Goal: Transaction & Acquisition: Purchase product/service

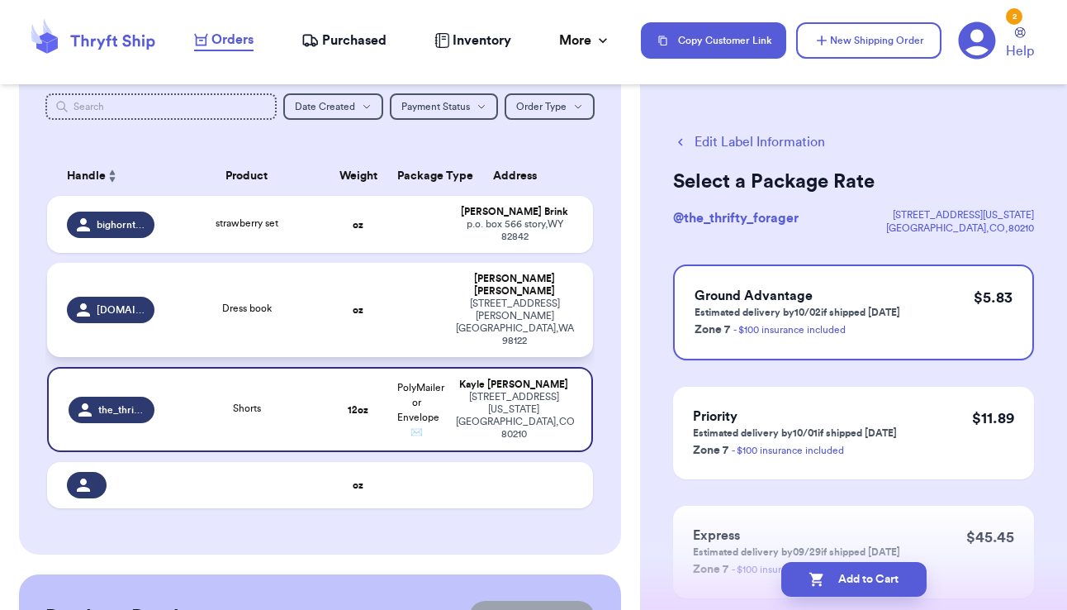
scroll to position [306, 0]
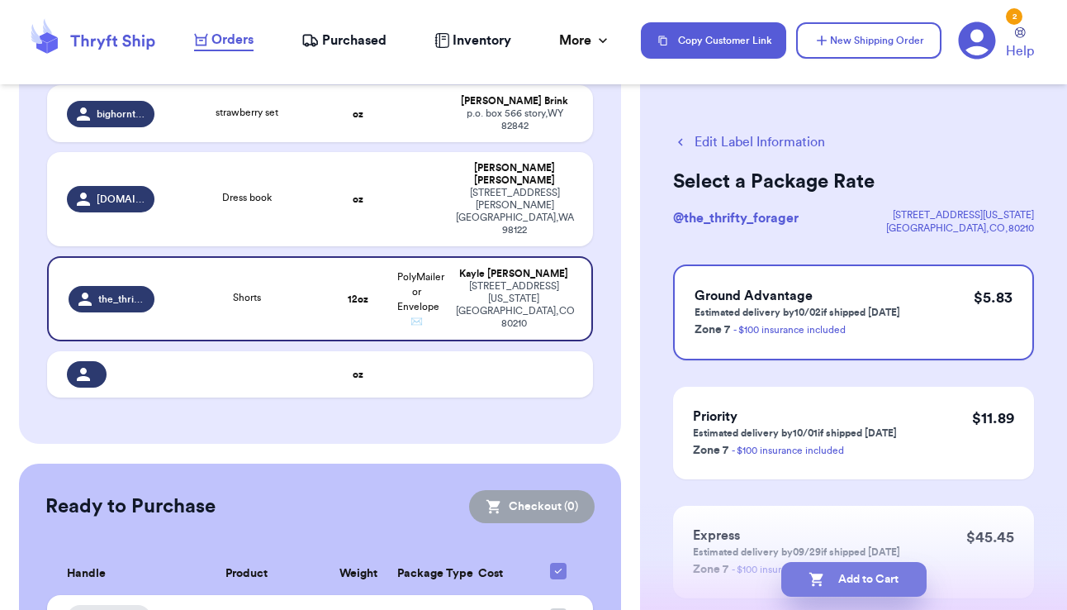
click at [829, 572] on button "Add to Cart" at bounding box center [853, 579] width 145 height 35
checkbox input "true"
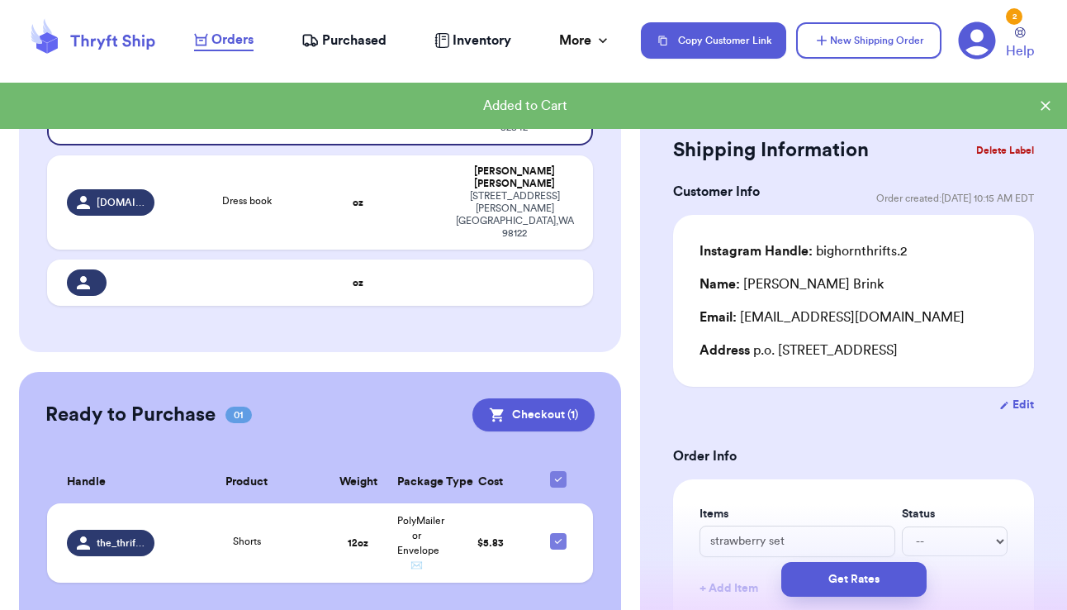
scroll to position [307, 0]
click at [371, 200] on td "oz" at bounding box center [358, 201] width 59 height 94
type input "Dress book"
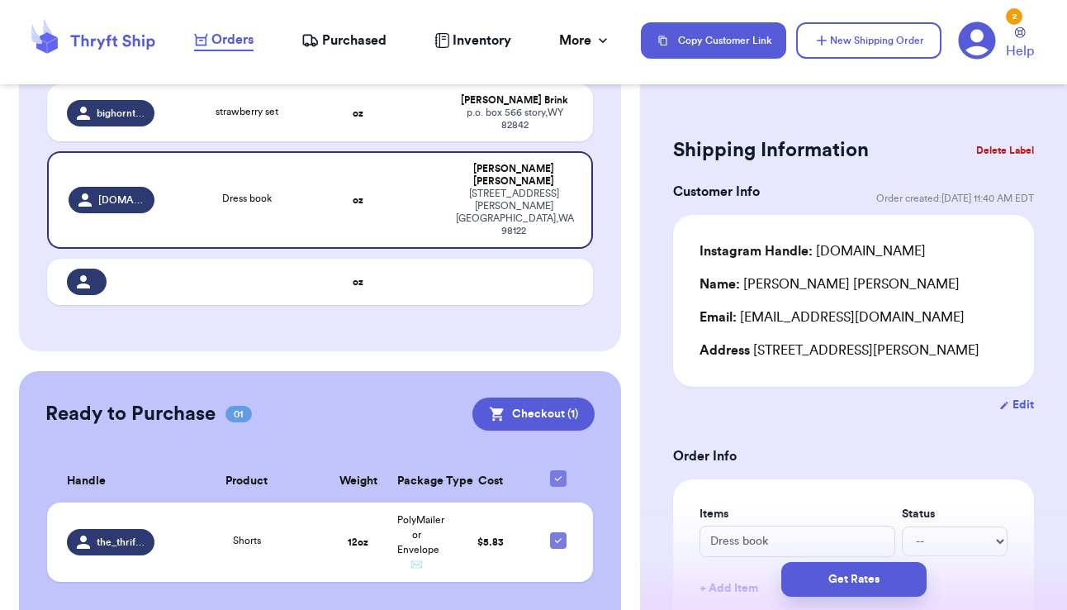
click at [833, 449] on h3 "Order Info" at bounding box center [853, 456] width 361 height 20
click at [837, 571] on button "Get Rates" at bounding box center [853, 579] width 145 height 35
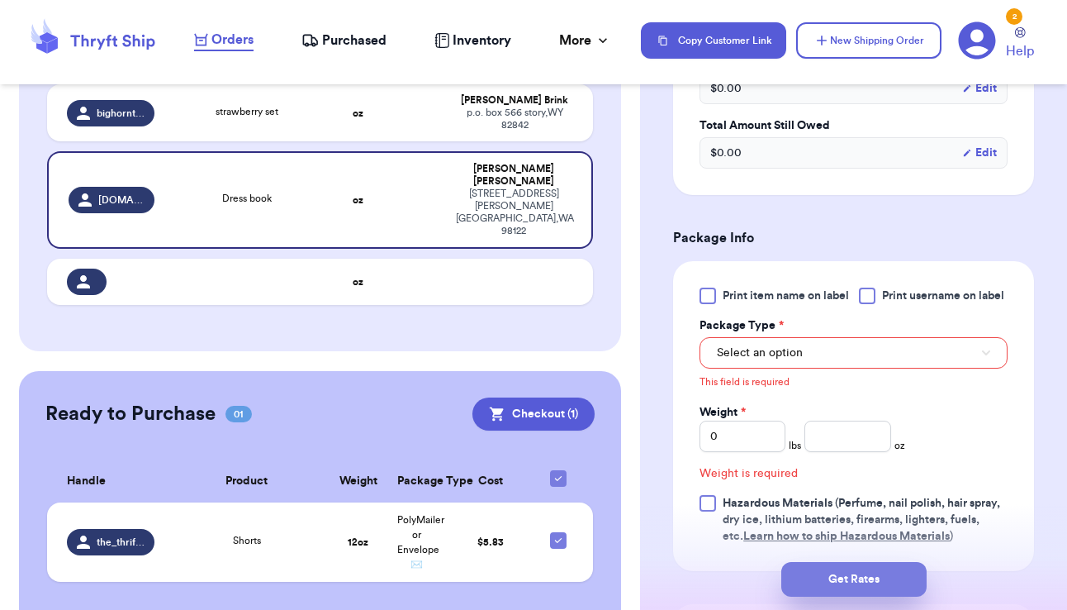
scroll to position [718, 0]
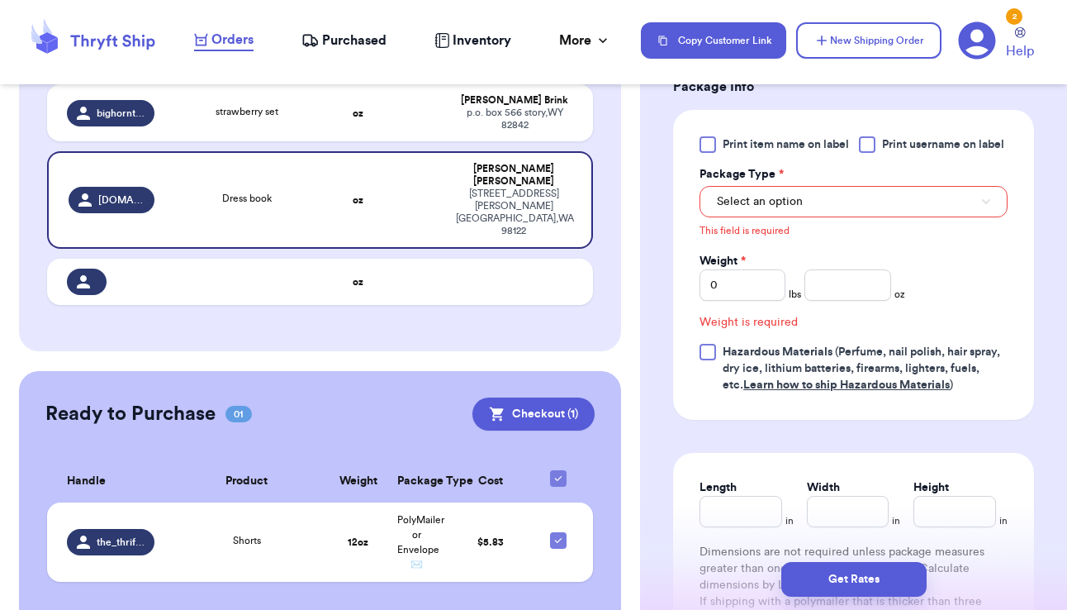
click at [855, 240] on div "This field is required" at bounding box center [854, 228] width 308 height 22
click at [860, 217] on button "Select an option" at bounding box center [854, 201] width 308 height 31
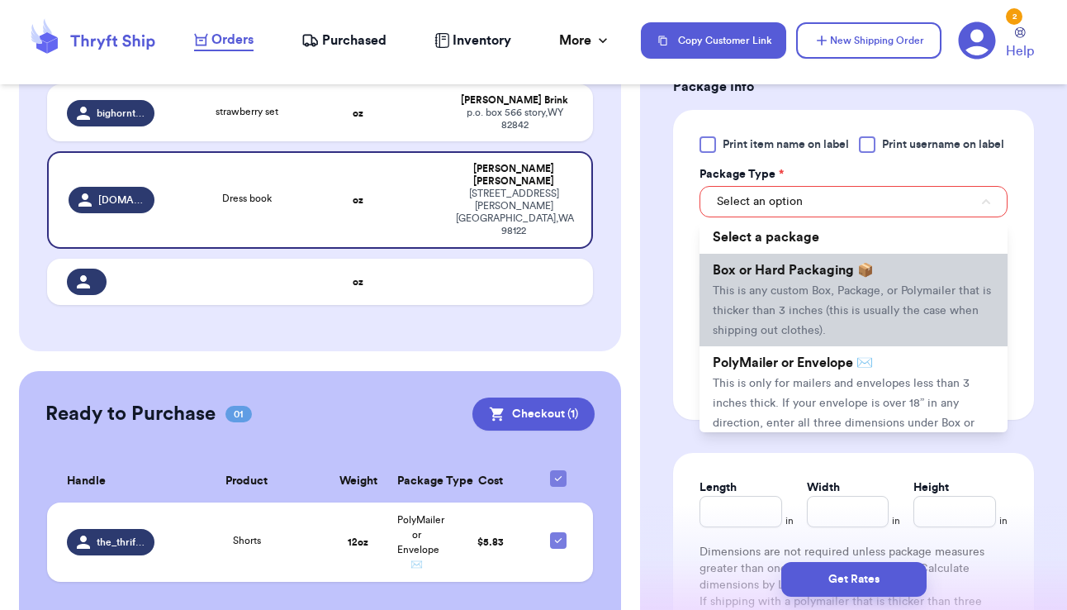
click at [838, 336] on span "This is any custom Box, Package, or Polymailer that is thicker than 3 inches (t…" at bounding box center [852, 310] width 278 height 51
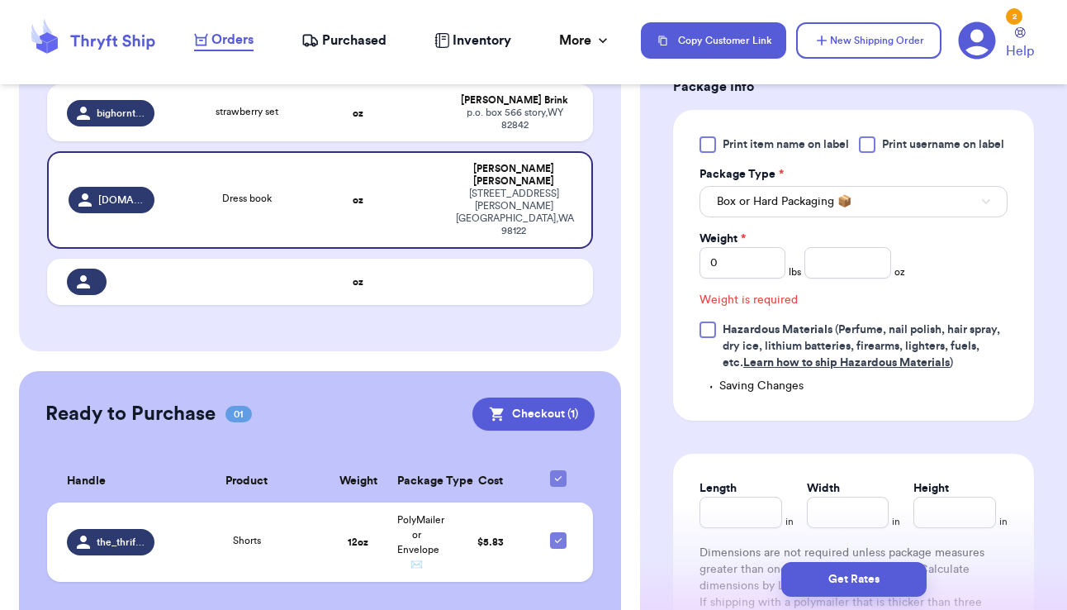
scroll to position [695, 0]
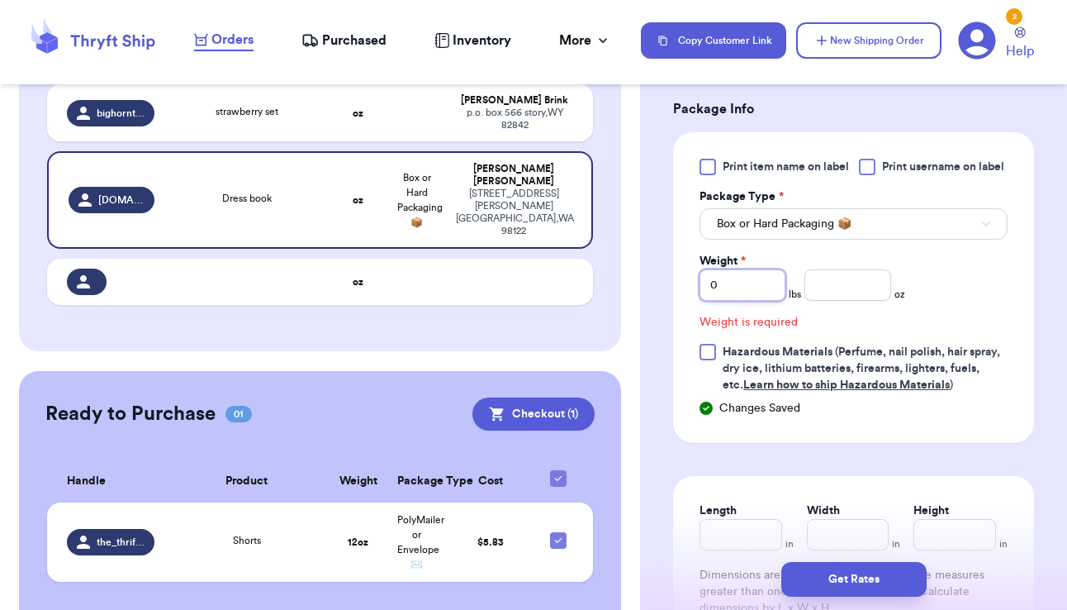
click at [770, 301] on input "0" at bounding box center [743, 284] width 86 height 31
click at [771, 301] on input "0" at bounding box center [743, 284] width 86 height 31
type input "1"
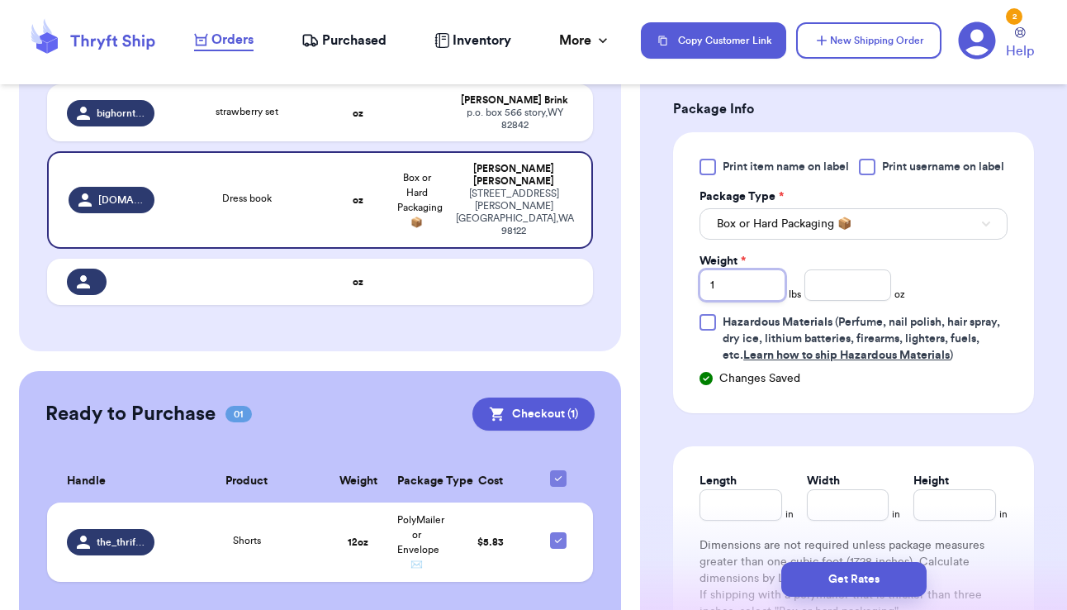
type input "1"
click at [934, 299] on div "Print item name on label Print username on label Package Type * Box or Hard Pac…" at bounding box center [854, 261] width 308 height 205
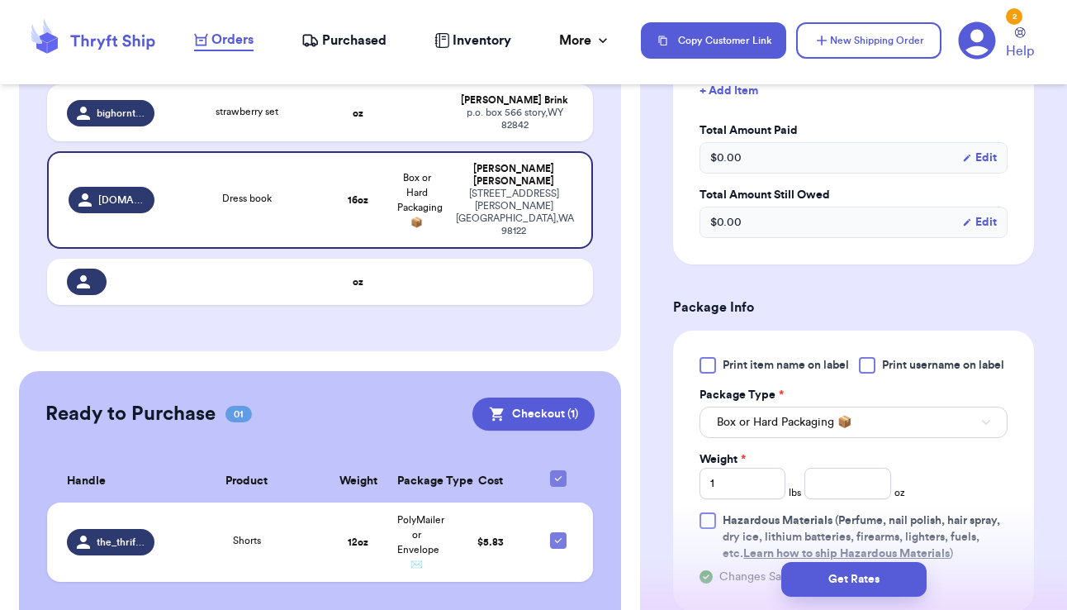
scroll to position [348, 0]
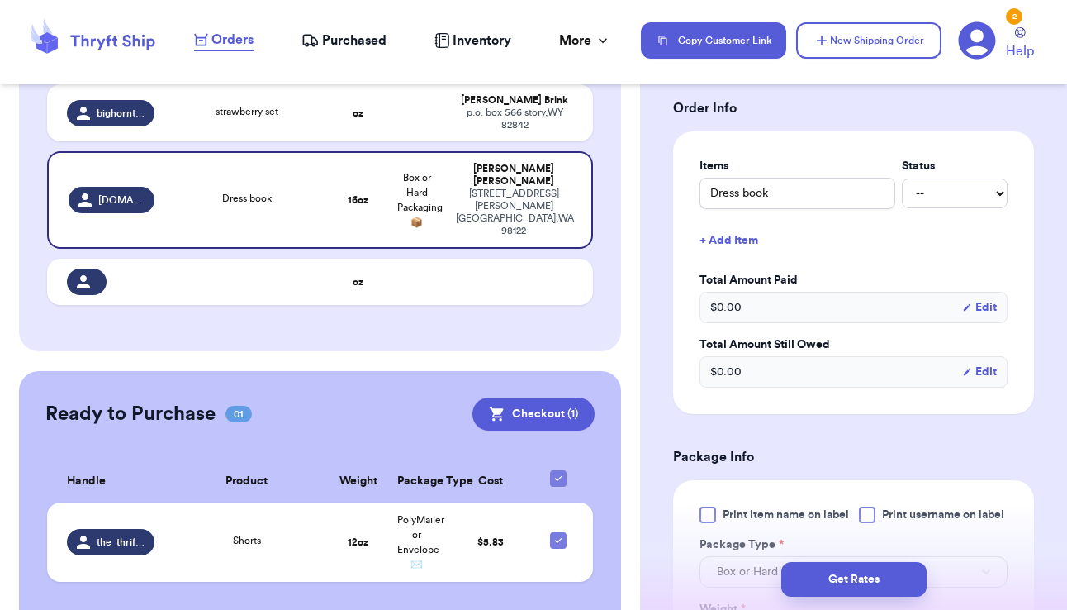
click at [851, 404] on div "Items Status Dress book -- Paid Owes + Add Item Total Amount Paid $ 0.00 Edit T…" at bounding box center [853, 272] width 361 height 282
click at [857, 573] on button "Get Rates" at bounding box center [853, 579] width 145 height 35
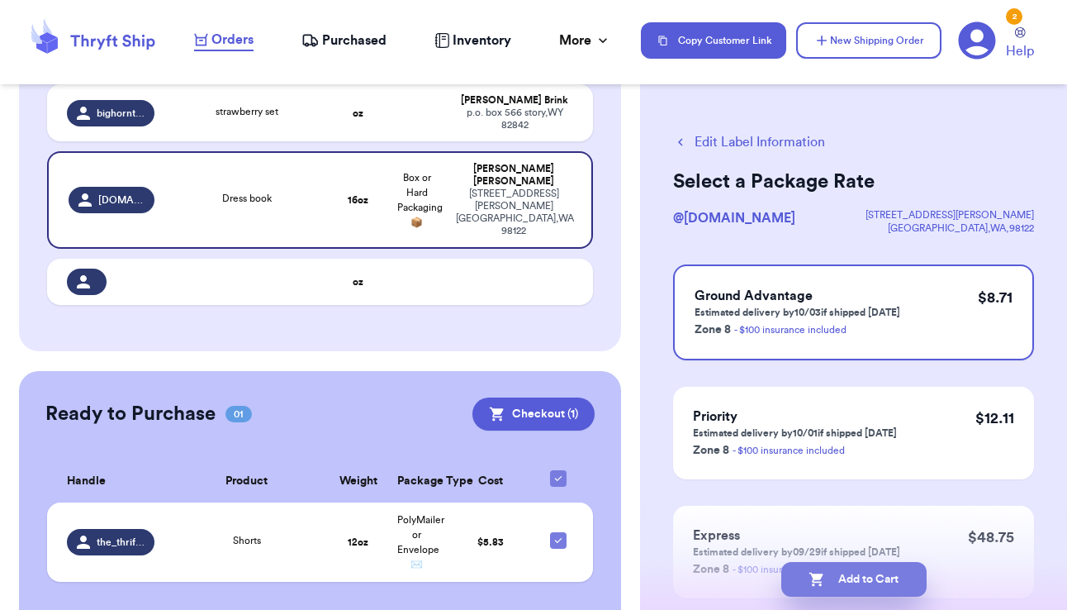
click at [881, 575] on button "Add to Cart" at bounding box center [853, 579] width 145 height 35
checkbox input "true"
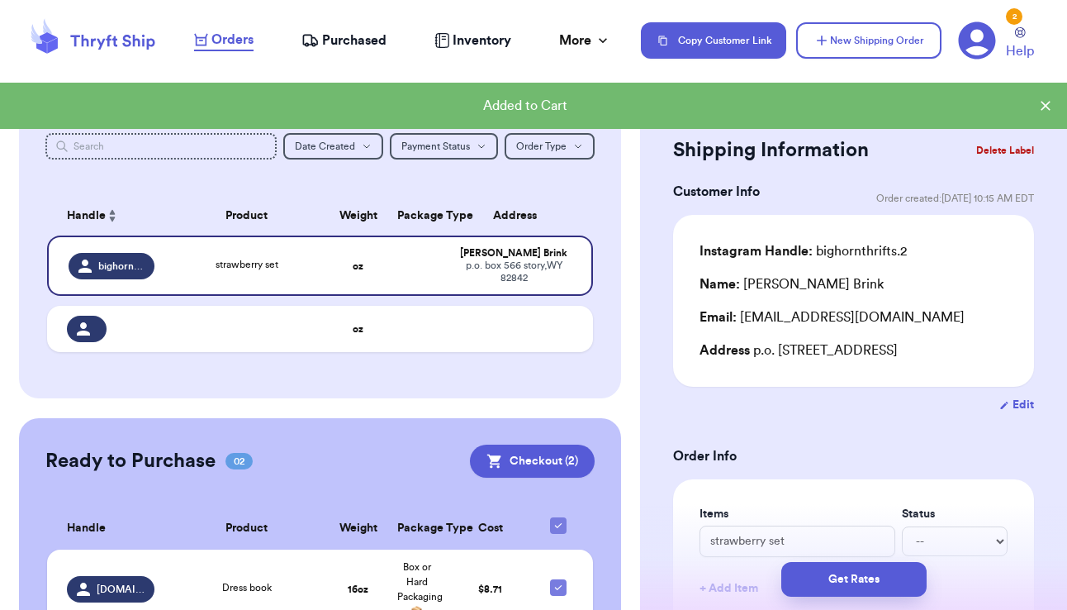
scroll to position [156, 0]
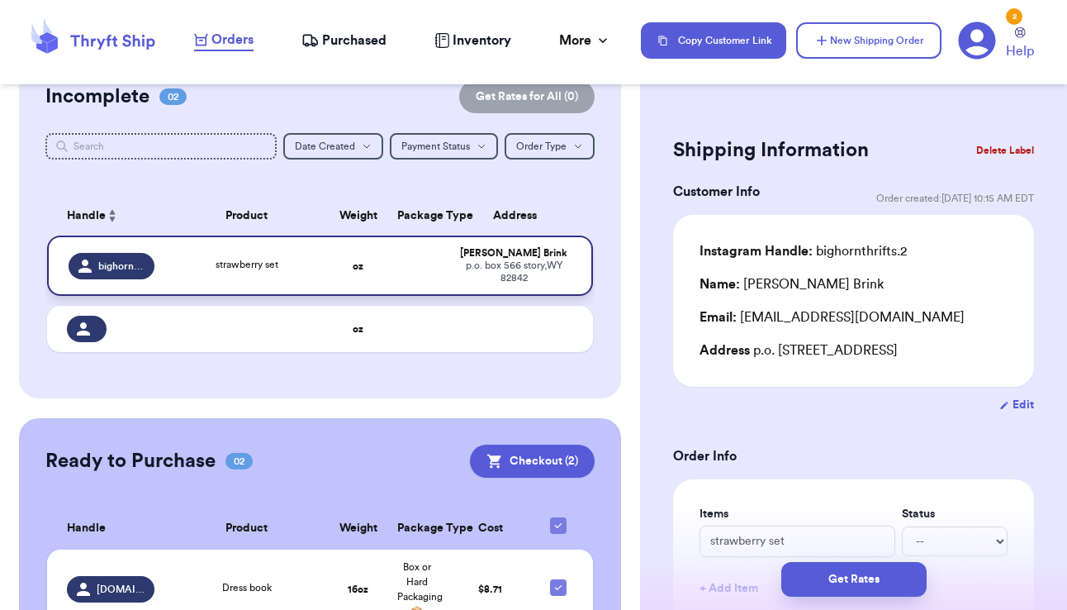
click at [242, 262] on td "strawberry set" at bounding box center [246, 265] width 164 height 60
click at [785, 410] on div "Edit" at bounding box center [853, 404] width 361 height 17
click at [833, 568] on button "Get Rates" at bounding box center [853, 579] width 145 height 35
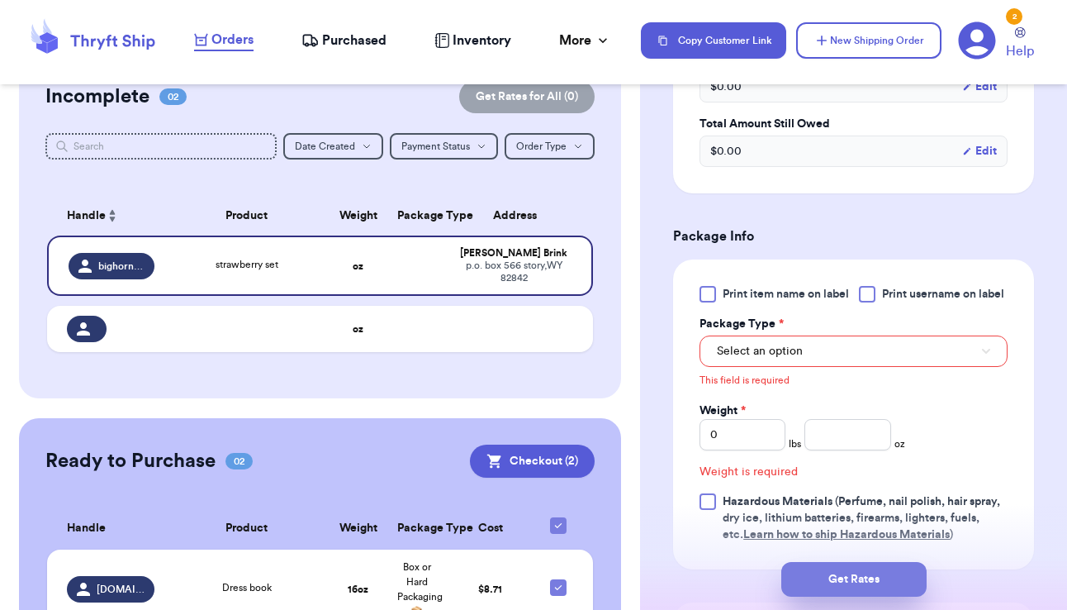
scroll to position [718, 0]
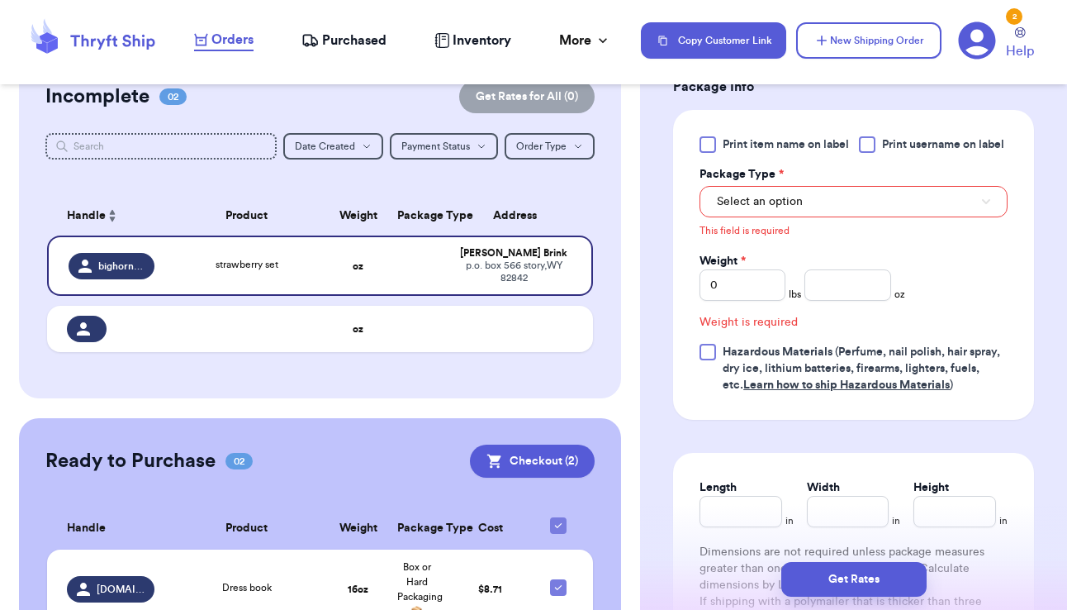
click at [866, 212] on button "Select an option" at bounding box center [854, 201] width 308 height 31
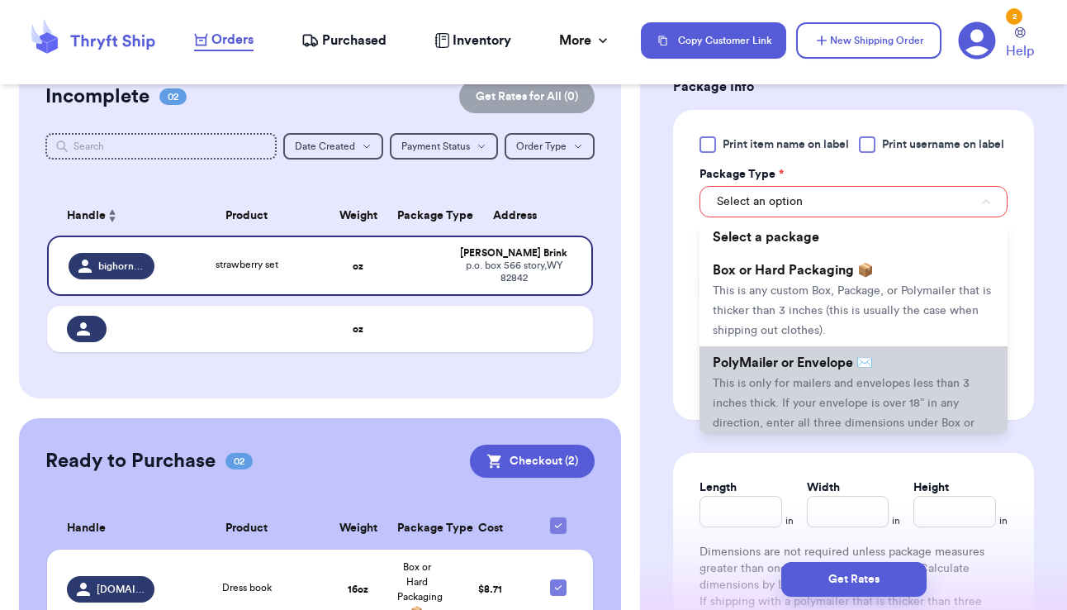
click at [866, 405] on span "This is only for mailers and envelopes less than 3 inches thick. If your envelo…" at bounding box center [844, 412] width 262 height 71
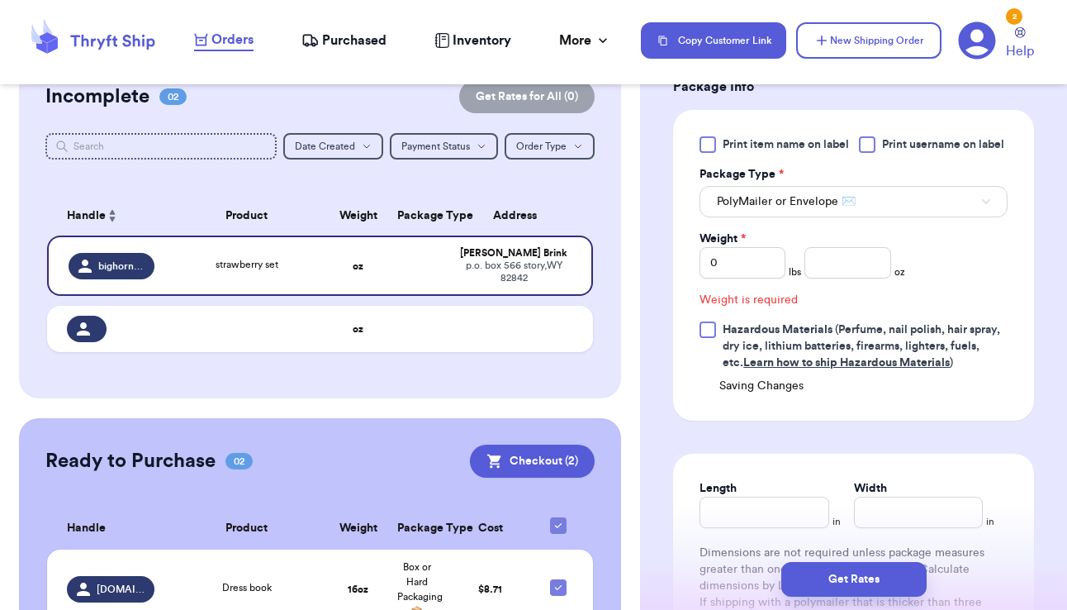
scroll to position [695, 0]
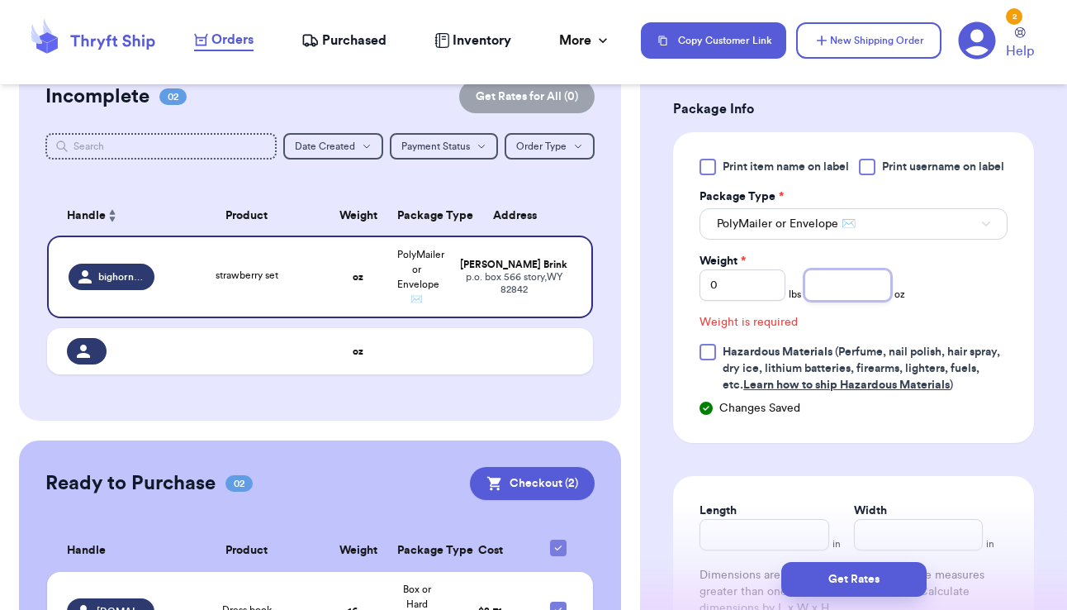
click at [838, 301] on input "number" at bounding box center [847, 284] width 86 height 31
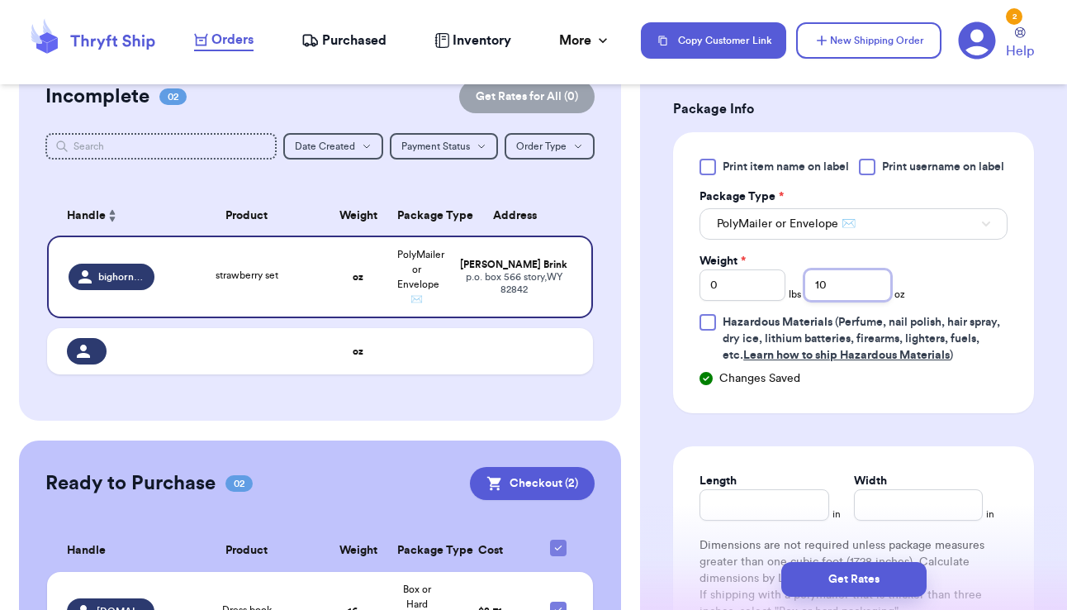
type input "10"
click at [966, 325] on div "Print item name on label Print username on label Package Type * PolyMailer or E…" at bounding box center [854, 261] width 308 height 205
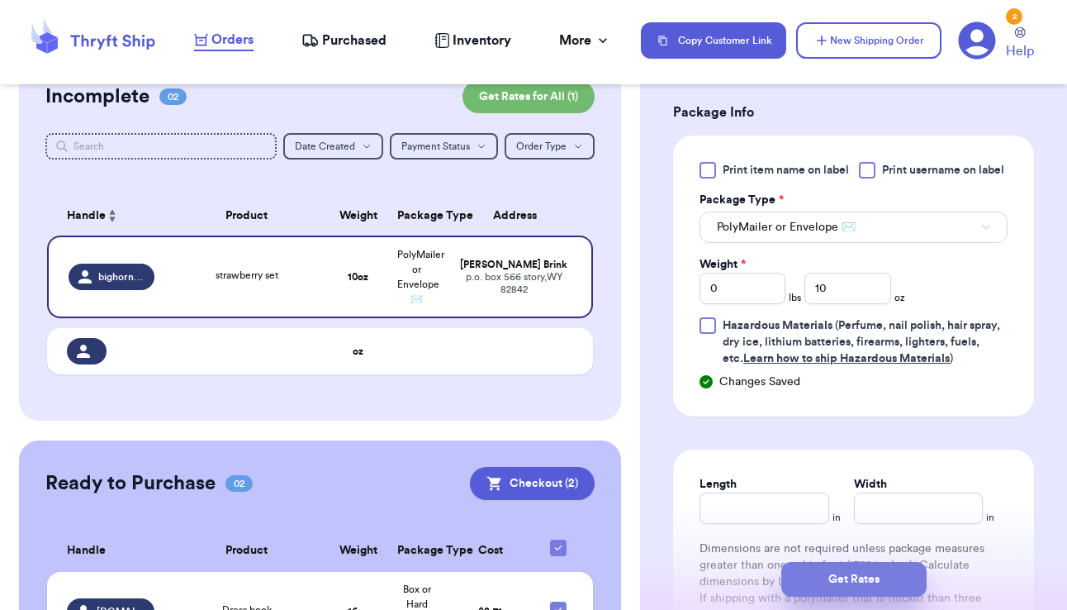
click at [872, 573] on button "Get Rates" at bounding box center [853, 579] width 145 height 35
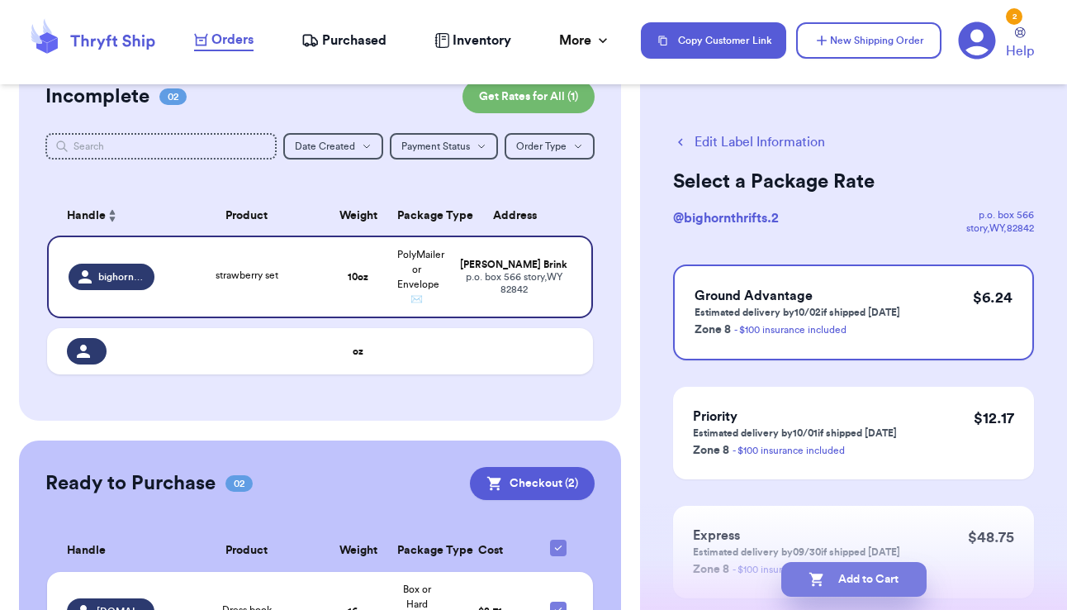
click at [898, 580] on button "Add to Cart" at bounding box center [853, 579] width 145 height 35
checkbox input "true"
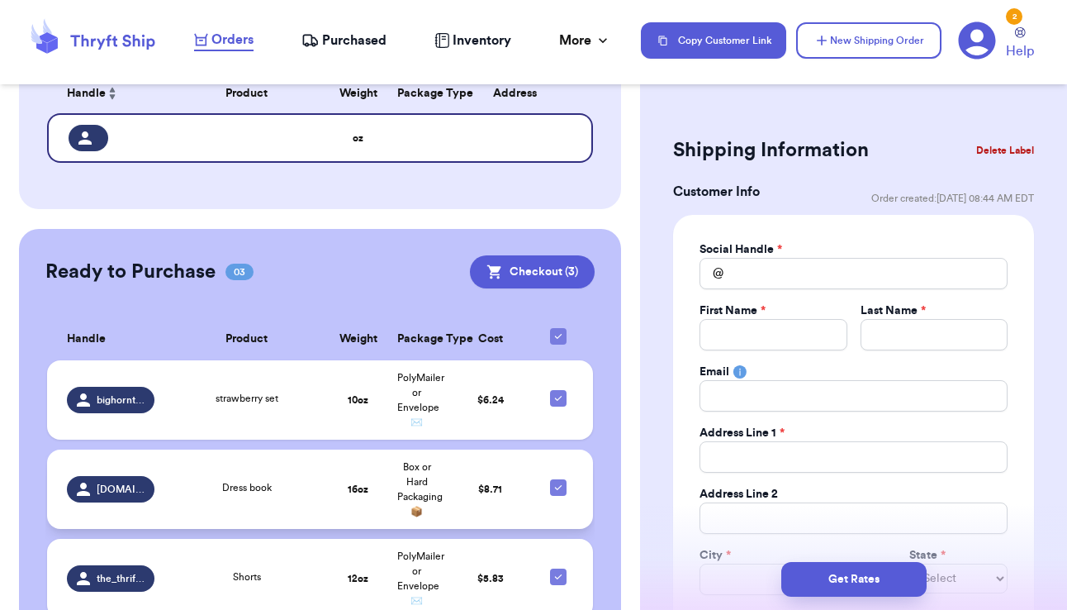
scroll to position [352, 0]
